Goal: Task Accomplishment & Management: Use online tool/utility

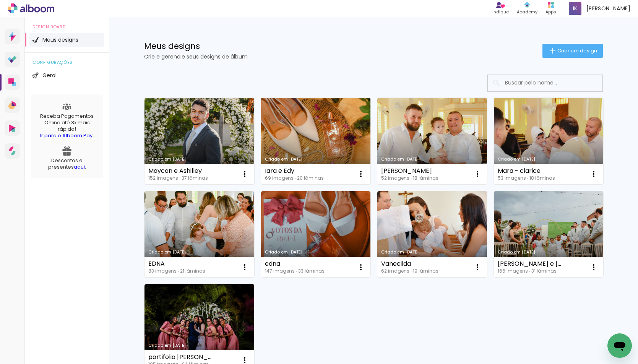
click at [337, 151] on link "Criado em [DATE]" at bounding box center [316, 141] width 110 height 86
